Goal: Navigation & Orientation: Find specific page/section

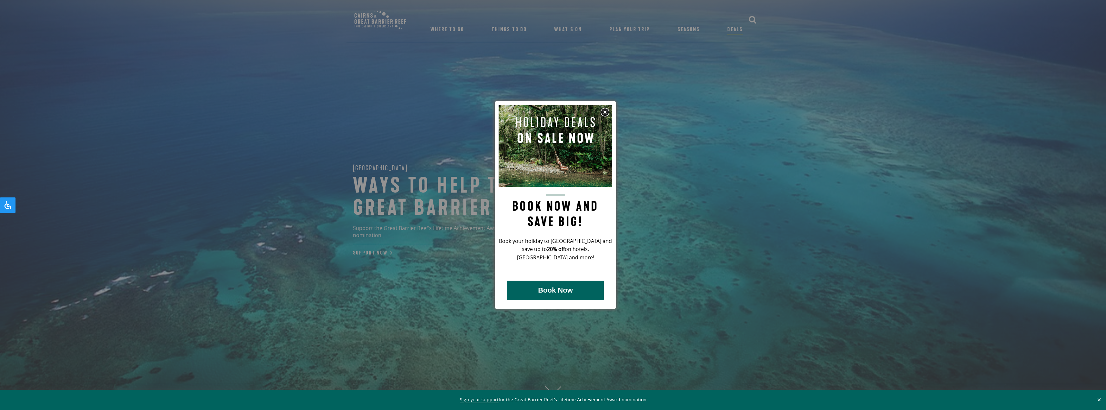
click at [607, 113] on img at bounding box center [605, 113] width 10 height 10
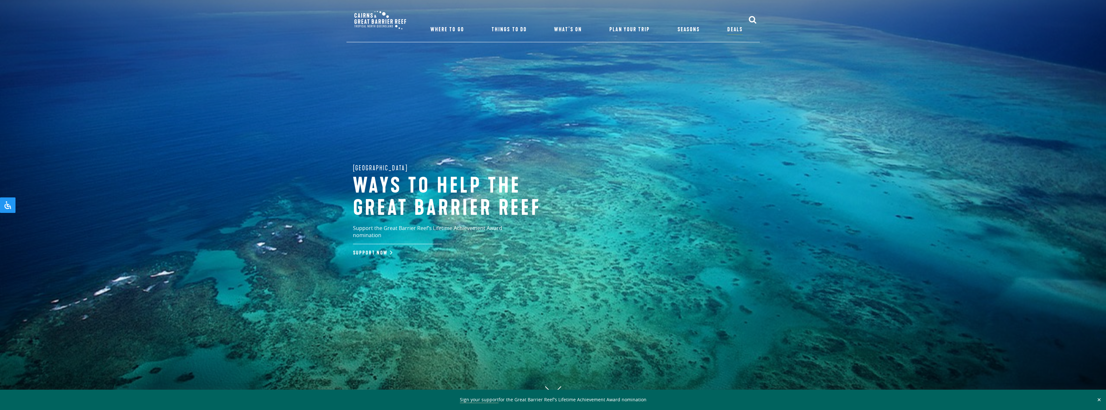
click at [235, 282] on div "Great Barrier Reef Ways to help the great barrier reef Support the Great Barrie…" at bounding box center [553, 205] width 1106 height 410
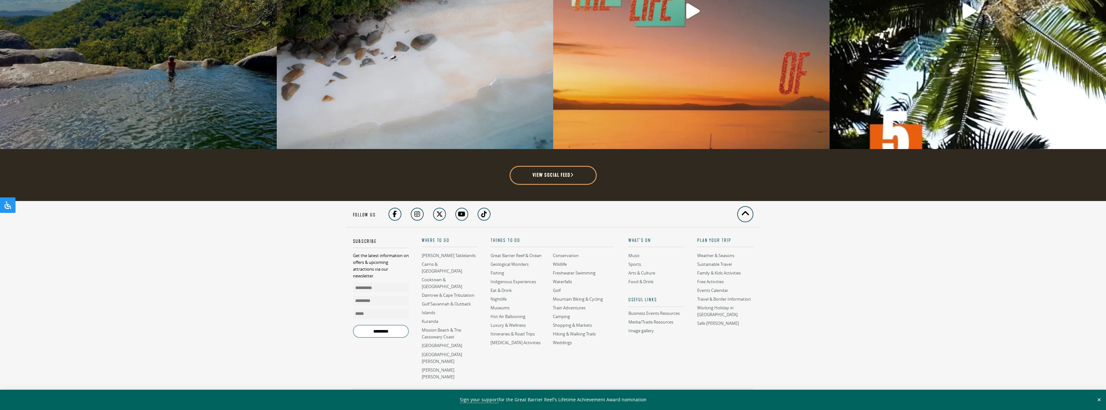
scroll to position [2084, 0]
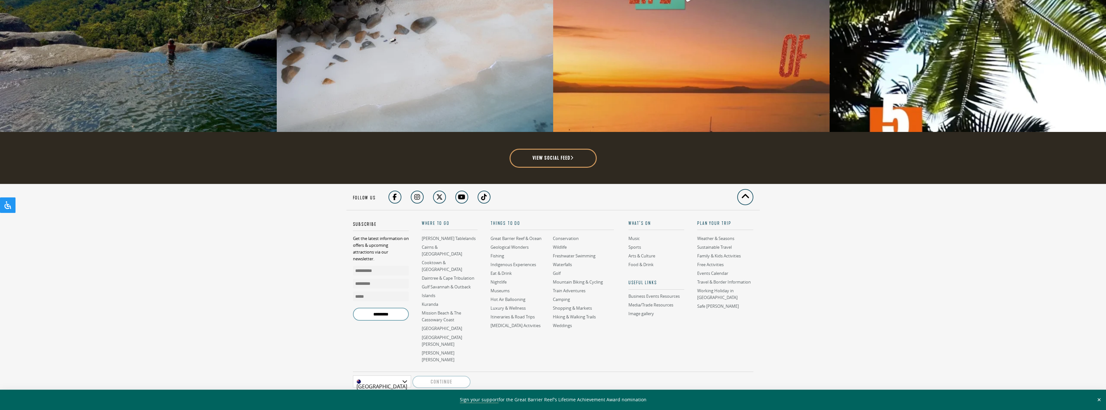
click at [1098, 397] on button "✕" at bounding box center [1098, 400] width 7 height 6
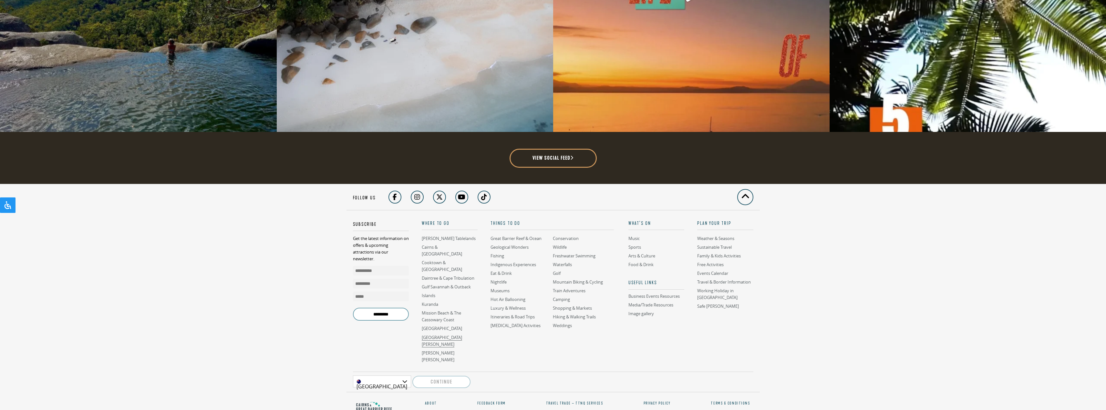
click at [444, 335] on link "[GEOGRAPHIC_DATA][PERSON_NAME]" at bounding box center [442, 341] width 40 height 13
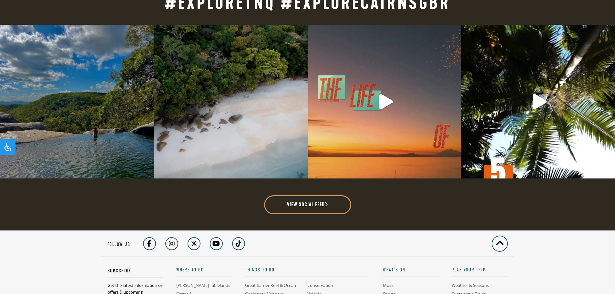
scroll to position [1679, 0]
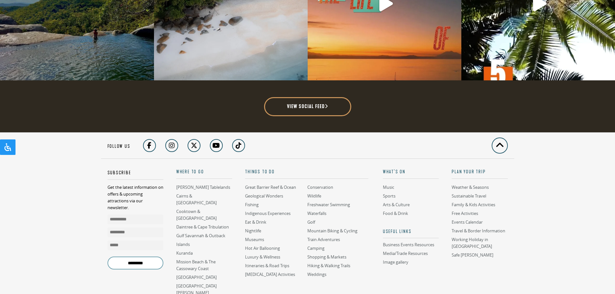
click at [152, 101] on div "View social feed" at bounding box center [307, 104] width 413 height 26
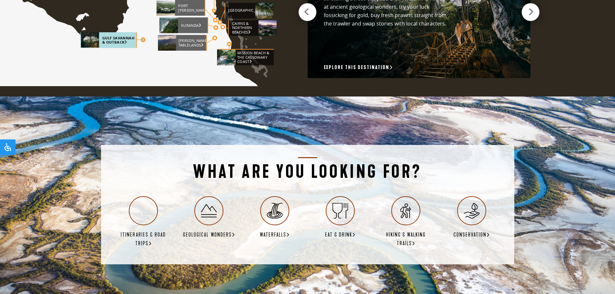
scroll to position [1065, 0]
